Goal: Obtain resource: Obtain resource

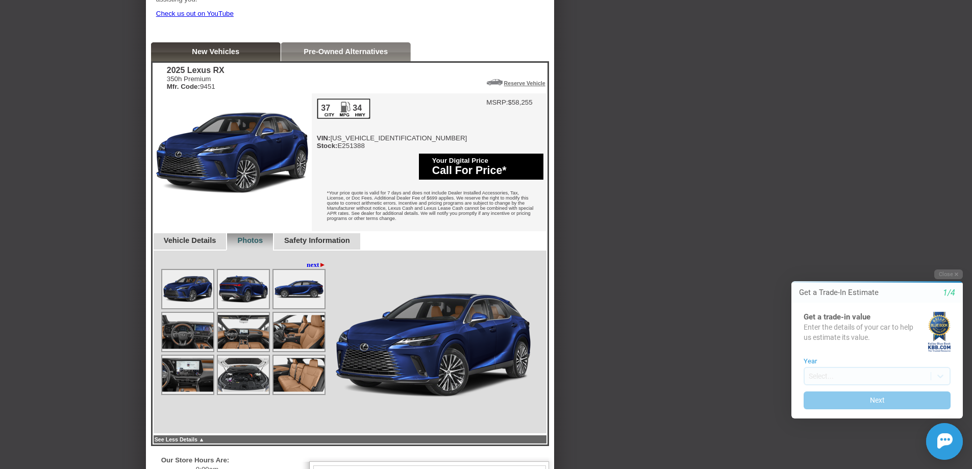
scroll to position [357, 0]
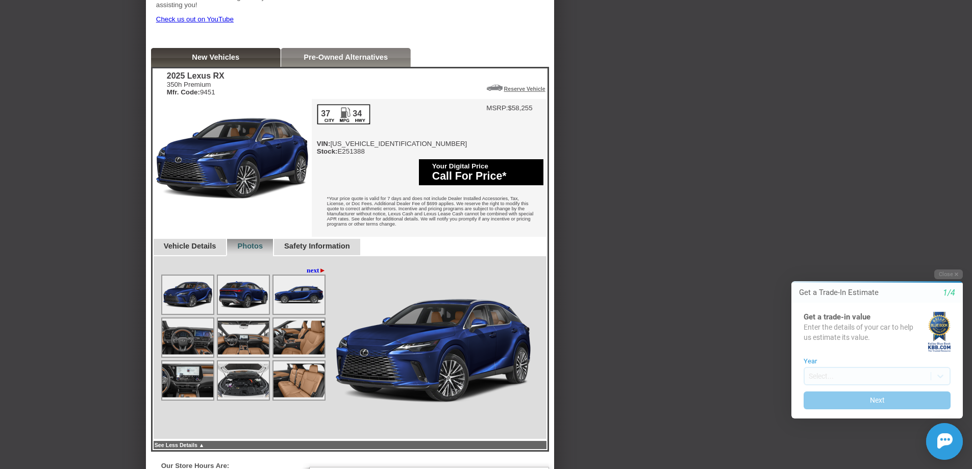
click at [191, 250] on div "Vehicle Details" at bounding box center [190, 247] width 74 height 17
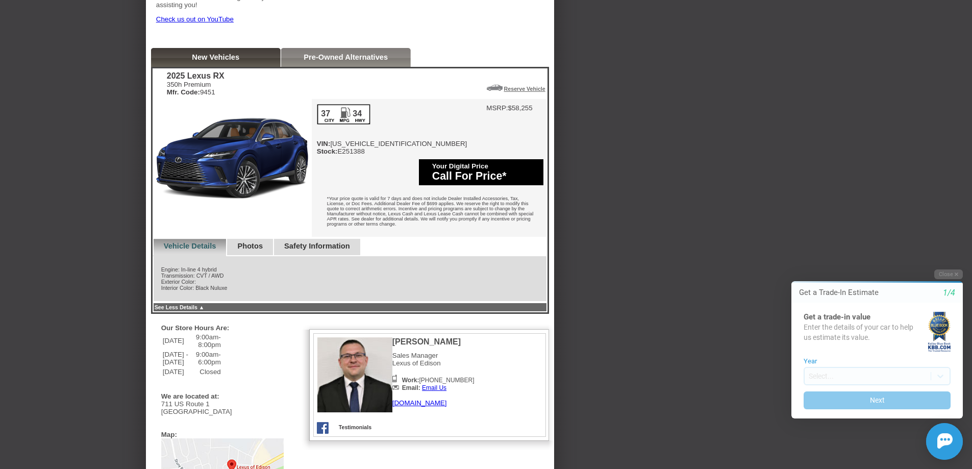
click at [365, 155] on div "37 34 VIN: [US_VEHICLE_IDENTIFICATION_NUMBER] Stock: E251388" at bounding box center [392, 129] width 150 height 51
click at [363, 186] on div "37 34 VIN: [US_VEHICLE_IDENTIFICATION_NUMBER] Stock: E251388 MSRP: $58,255 Your…" at bounding box center [429, 168] width 235 height 138
click at [415, 192] on div "*Your price quote is valid for 7 days and does not include Dealer Installed Acc…" at bounding box center [429, 212] width 235 height 48
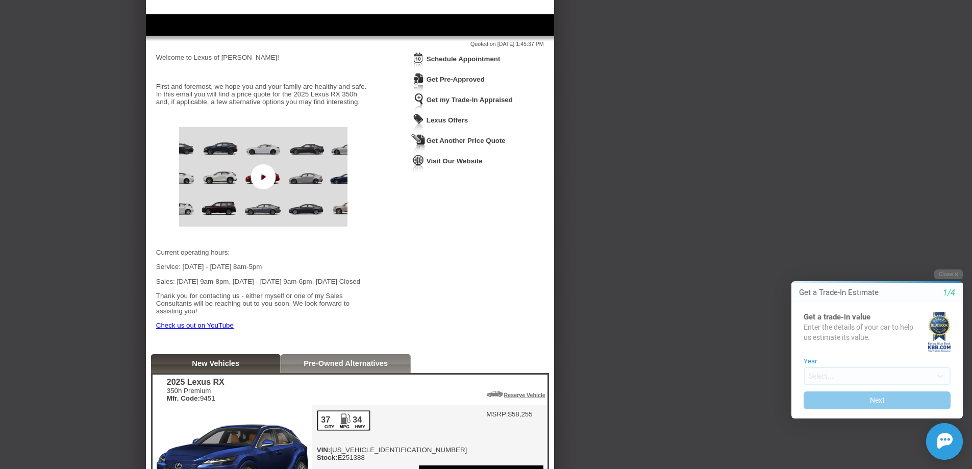
scroll to position [153, 0]
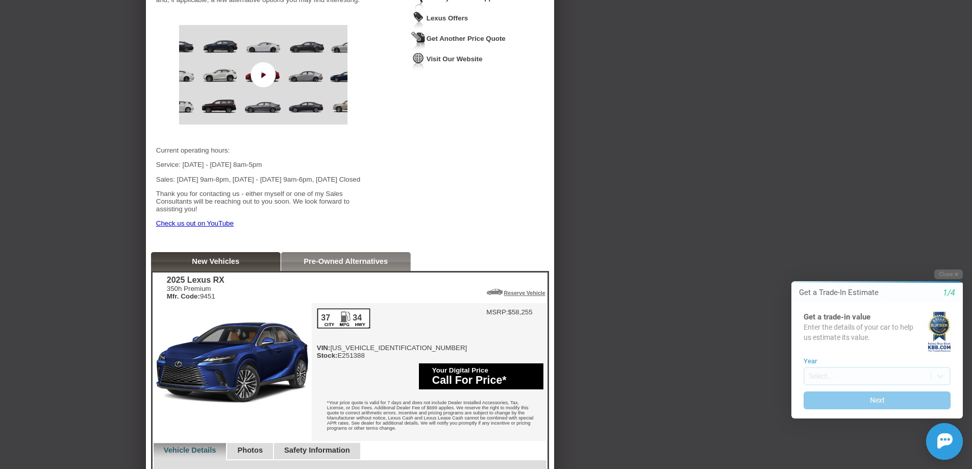
click at [393, 359] on div "37 34 VIN: [US_VEHICLE_IDENTIFICATION_NUMBER] Stock: E251388" at bounding box center [392, 333] width 150 height 51
copy div "[US_VEHICLE_IDENTIFICATION_NUMBER]"
